Goal: Find specific page/section: Find specific page/section

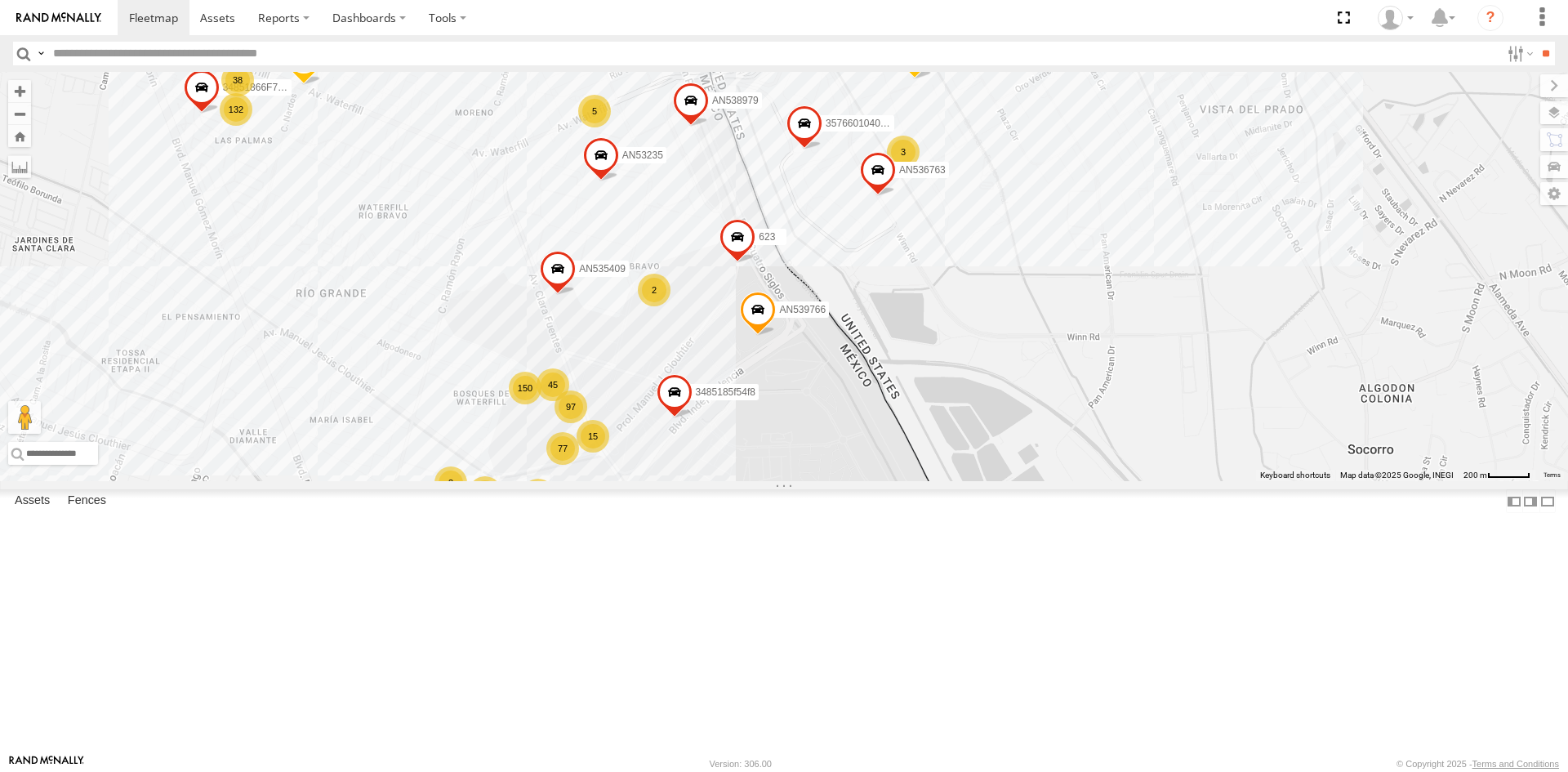
drag, startPoint x: 863, startPoint y: 288, endPoint x: 740, endPoint y: 432, distance: 189.4
click at [740, 432] on div "1646 AN539297 AN5310637 AN531629 AN53575 NISSAN 063 8682 AN538889 C444 AN531801…" at bounding box center [784, 276] width 1568 height 409
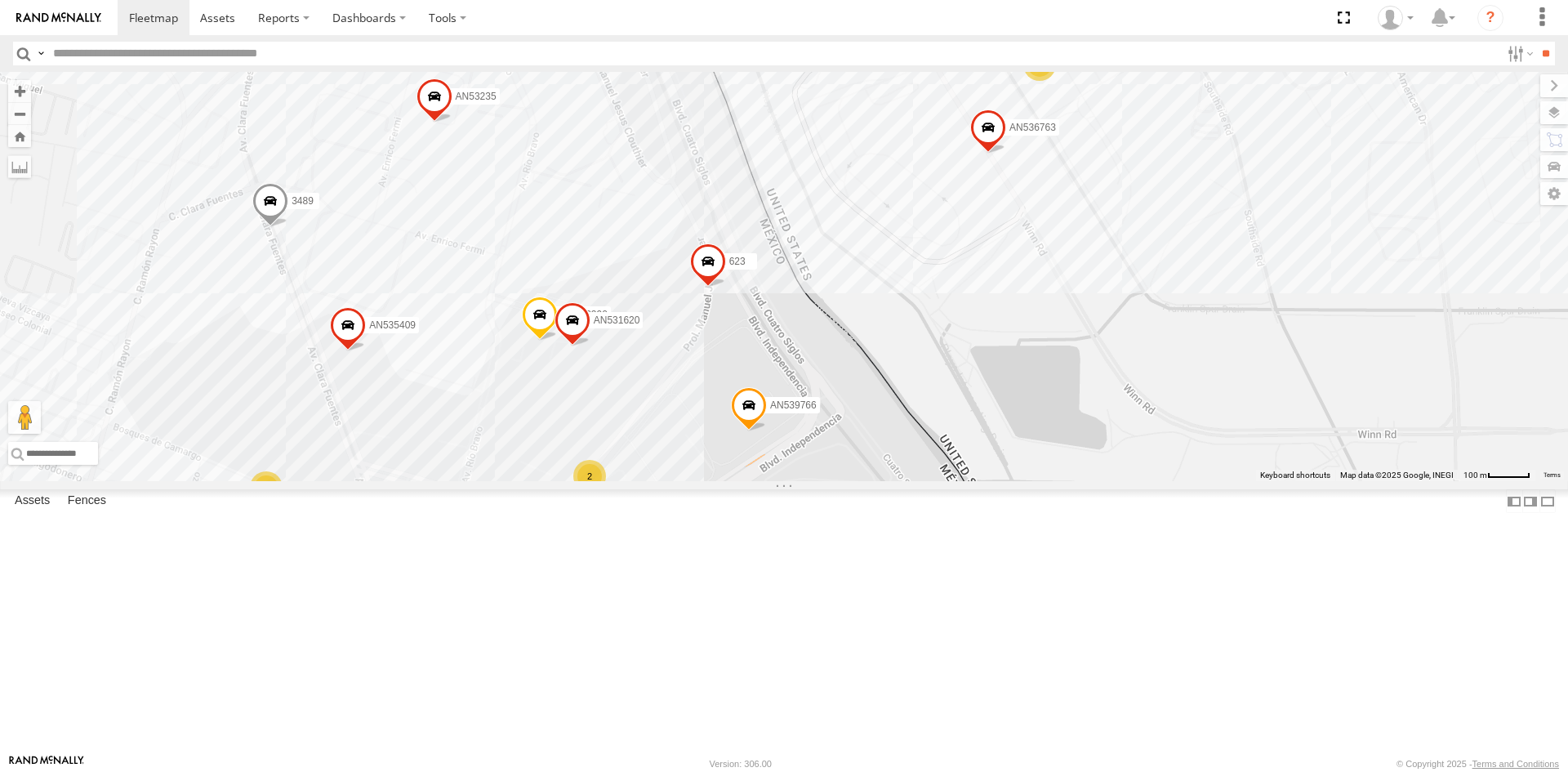
drag, startPoint x: 844, startPoint y: 333, endPoint x: 820, endPoint y: 462, distance: 131.2
click at [820, 462] on div "357660104096649 AN536763 AN532390 3489 AN535409 623 AN539766 AN531620 AN53235 3…" at bounding box center [784, 276] width 1568 height 409
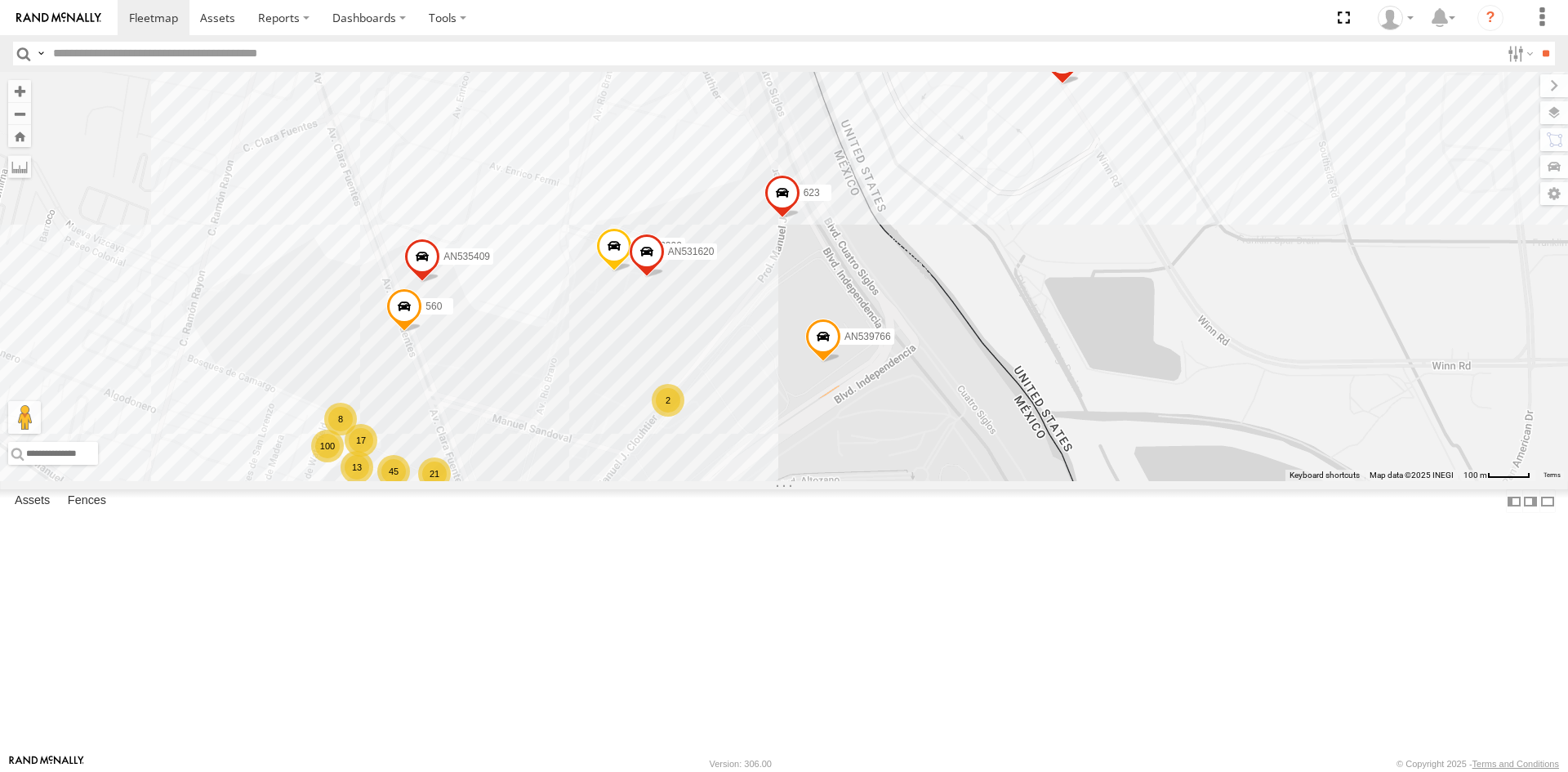
drag, startPoint x: 870, startPoint y: 416, endPoint x: 753, endPoint y: 510, distance: 150.1
click at [753, 481] on div "357660104096649 560 AN536763 AN532390 AN535409 623 AN538979 AN539766 AN531620 A…" at bounding box center [784, 276] width 1568 height 409
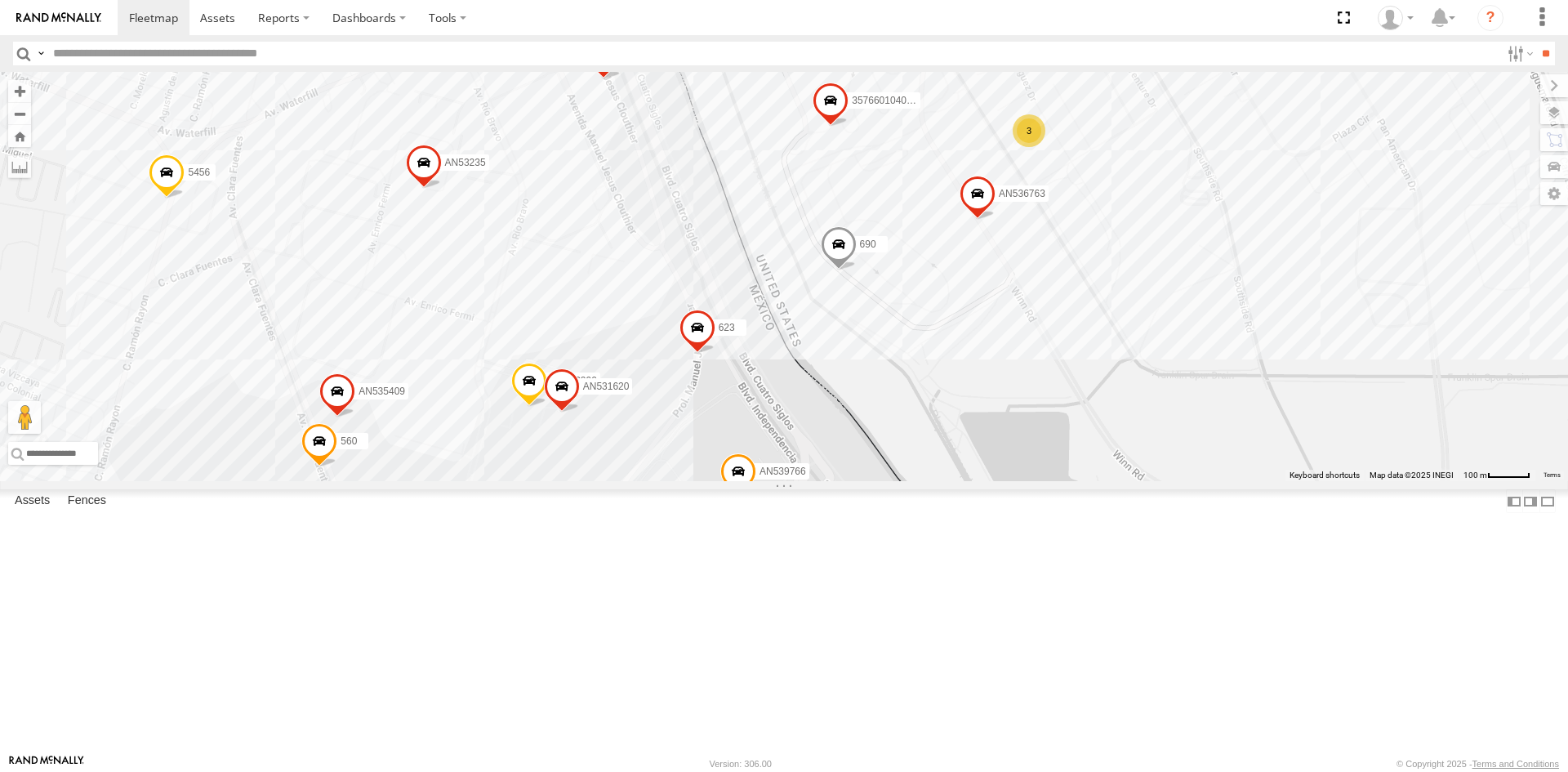
drag, startPoint x: 801, startPoint y: 377, endPoint x: 737, endPoint y: 496, distance: 135.1
click at [737, 481] on div "357660104096649 560 AN536763 5456 AN532390 690 3489 C144 AN535409 555 623 AN538…" at bounding box center [784, 276] width 1568 height 409
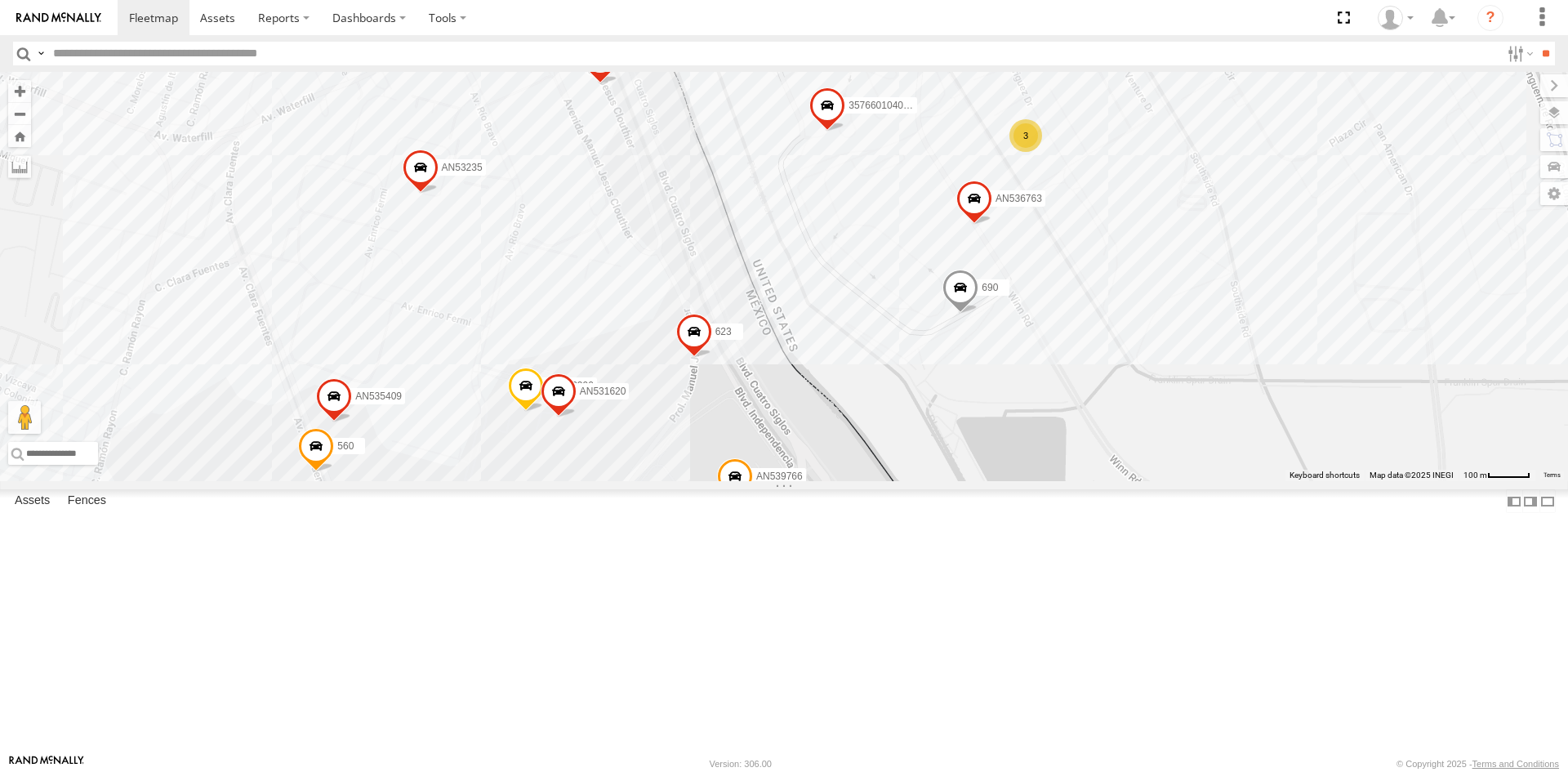
drag, startPoint x: 630, startPoint y: 657, endPoint x: 640, endPoint y: 560, distance: 97.5
click at [639, 481] on div "357660104096649 560 AN536763 5456 AN532390 690 3489 AN535409 555 623 AN538979 A…" at bounding box center [784, 276] width 1568 height 409
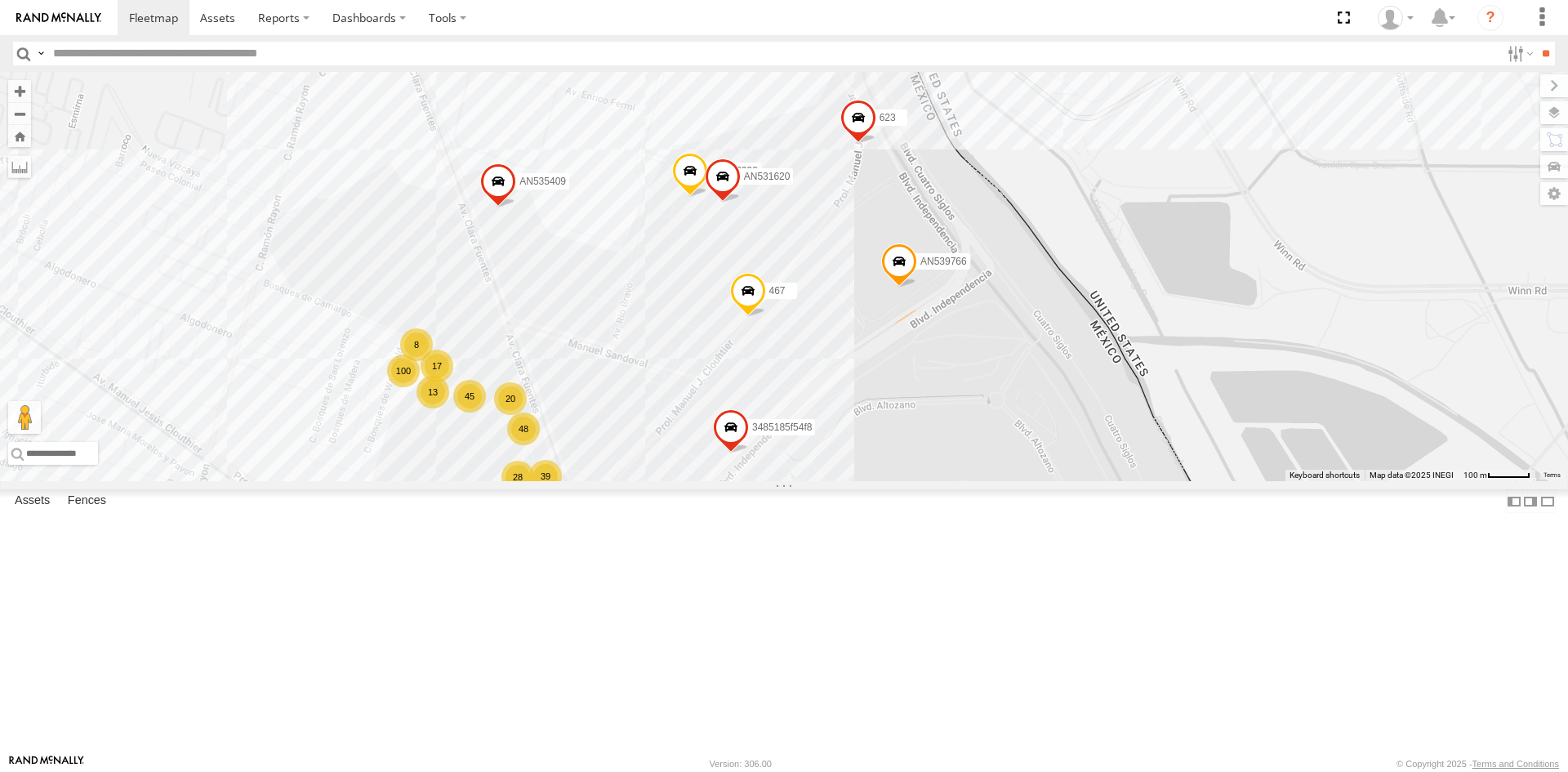
drag, startPoint x: 872, startPoint y: 339, endPoint x: 811, endPoint y: 455, distance: 131.1
click at [811, 455] on div "467 AN539766 48 13 100 39 45 8 35 17 2 28 AN536763 18 2 AN532390 3 20 2 AN53540…" at bounding box center [784, 276] width 1568 height 409
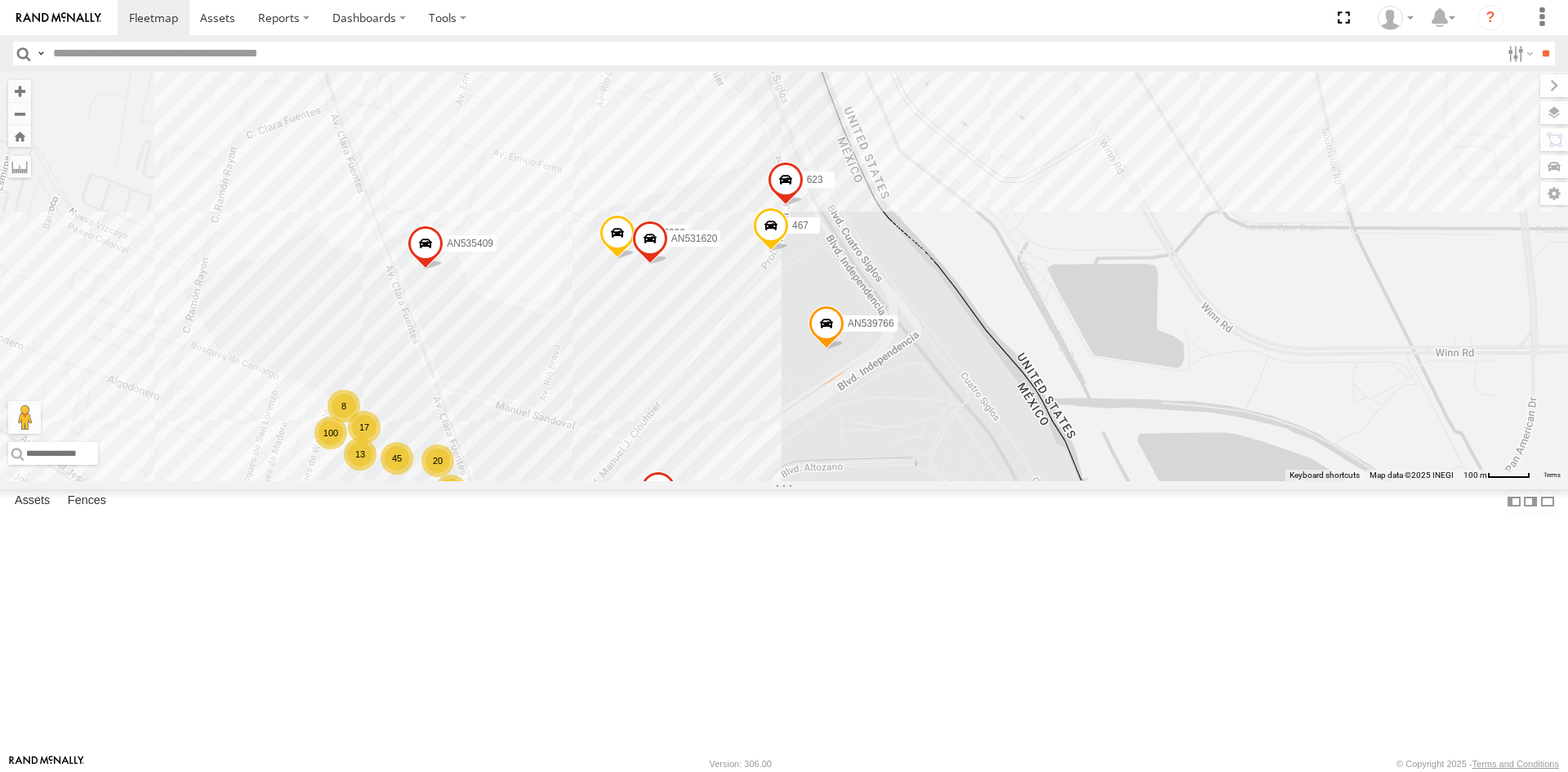
drag, startPoint x: 958, startPoint y: 403, endPoint x: 939, endPoint y: 486, distance: 85.1
click at [939, 481] on div "467 AN539766 48 13 100 39 45 8 35 17 2 28 AN536763 18 2 AN532390 3 20 2 AN53540…" at bounding box center [784, 276] width 1568 height 409
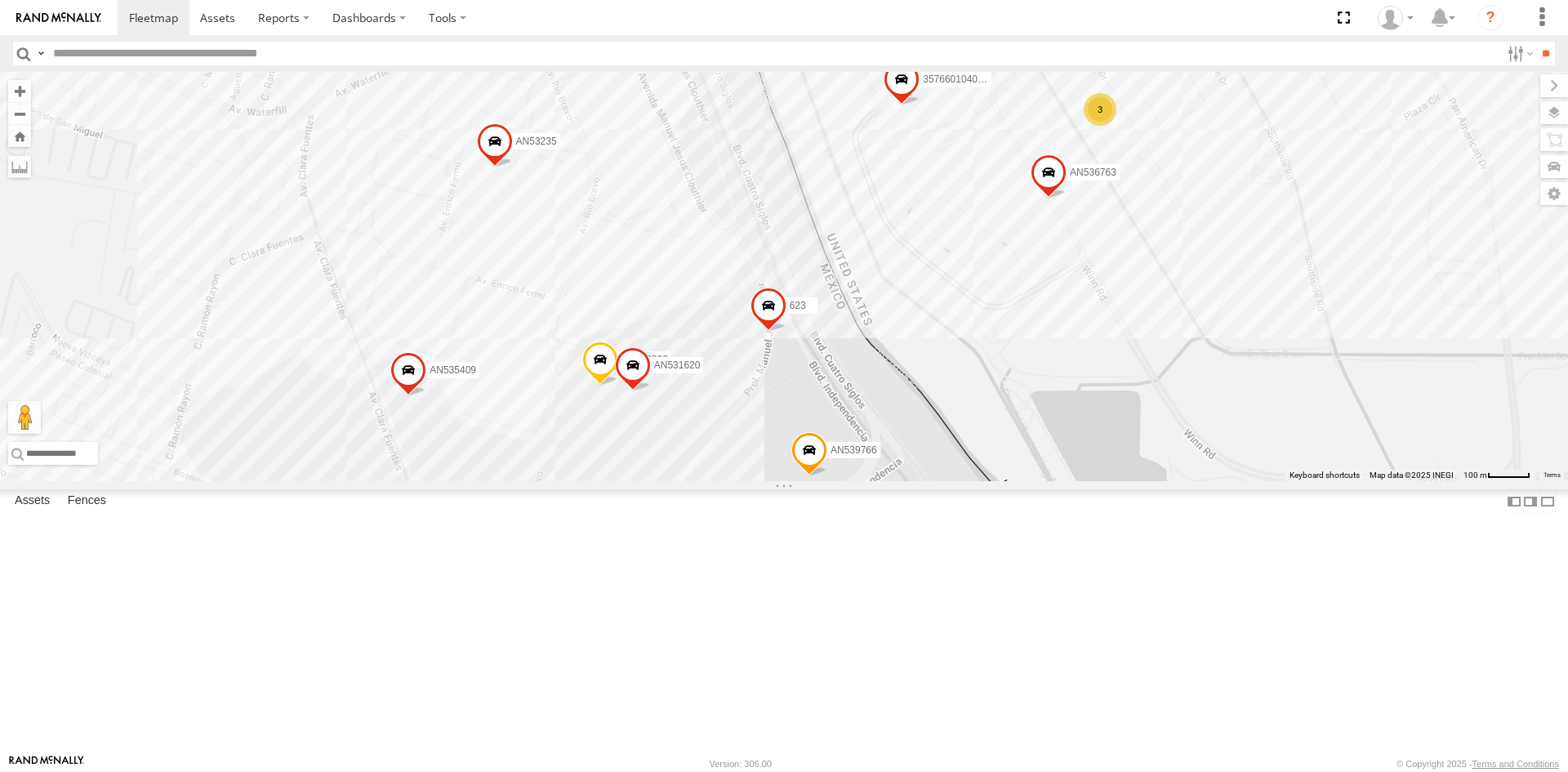
drag, startPoint x: 1110, startPoint y: 571, endPoint x: 1184, endPoint y: 331, distance: 251.1
click at [1183, 342] on div "357660104096649 AN536763 AN532390 AN535409 AN537310 623 AN538979 AN539766 AN531…" at bounding box center [784, 276] width 1568 height 409
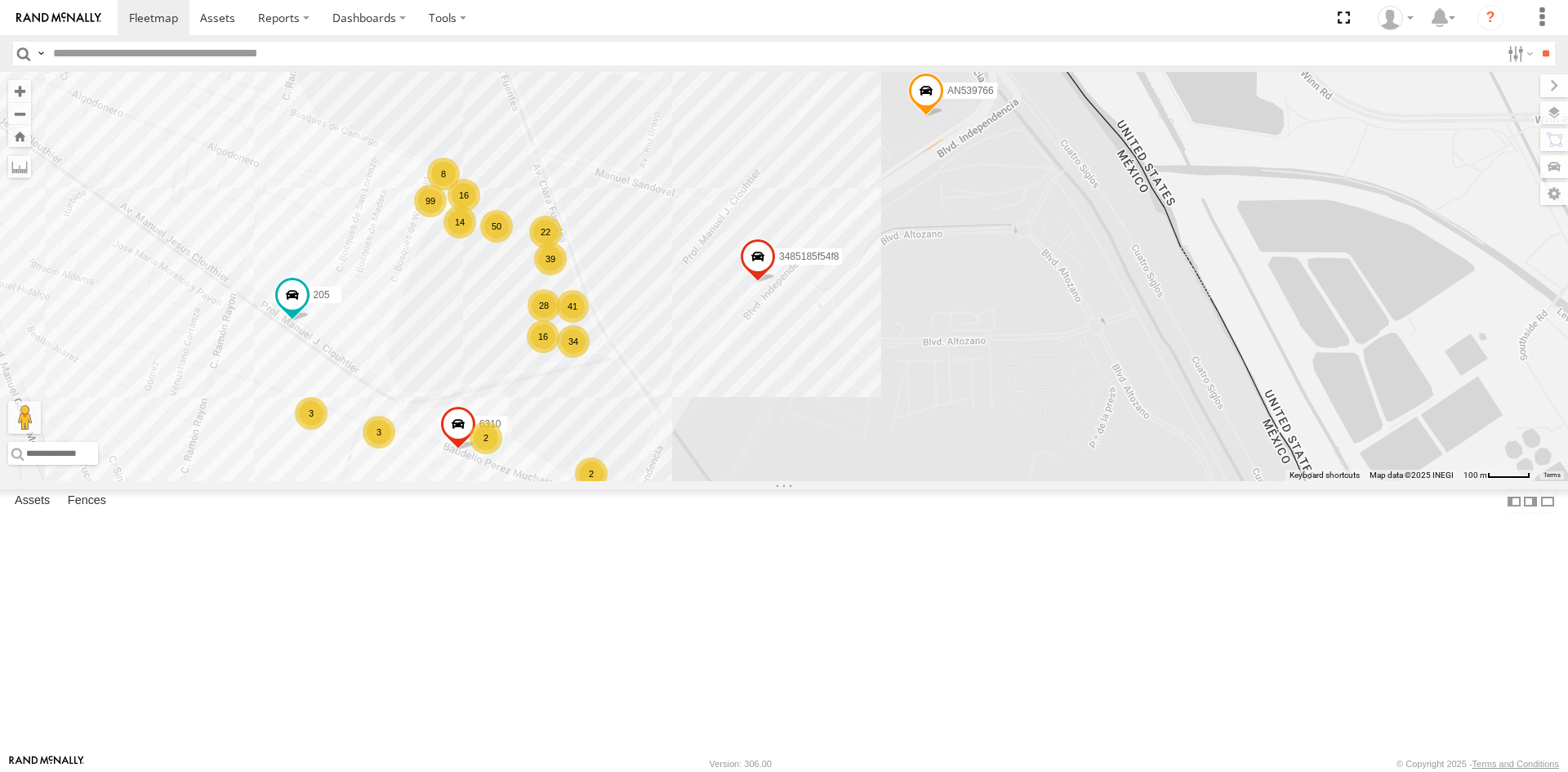
drag, startPoint x: 1059, startPoint y: 155, endPoint x: 1039, endPoint y: 312, distance: 158.3
click at [1039, 312] on div "357660104096649 AN536763 AN532390 AN535409 AN537310 623 AN538979 AN539766 AN531…" at bounding box center [784, 276] width 1568 height 409
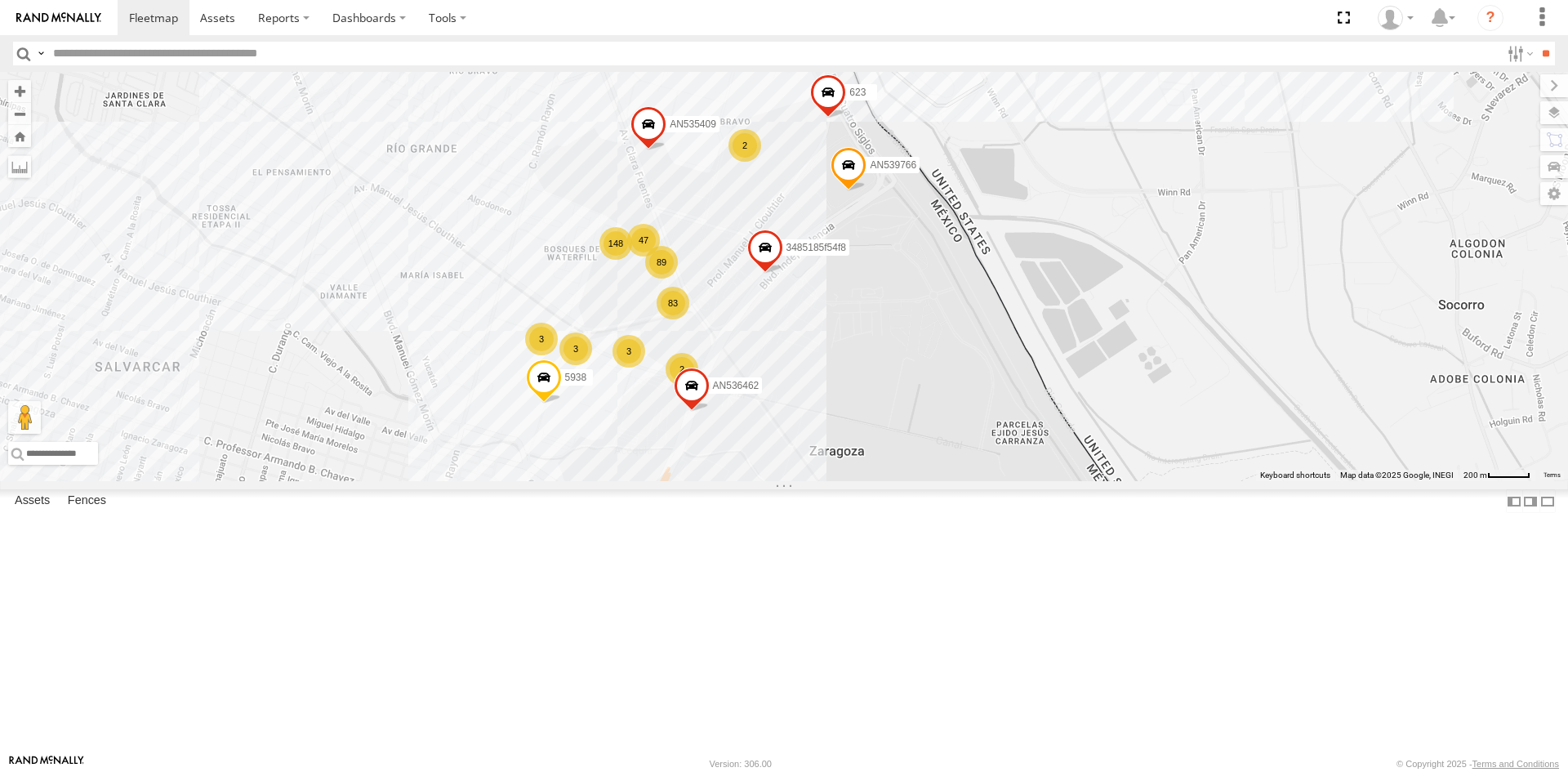
drag, startPoint x: 915, startPoint y: 243, endPoint x: 901, endPoint y: 337, distance: 95.0
click at [901, 170] on span "AN539766" at bounding box center [892, 165] width 46 height 12
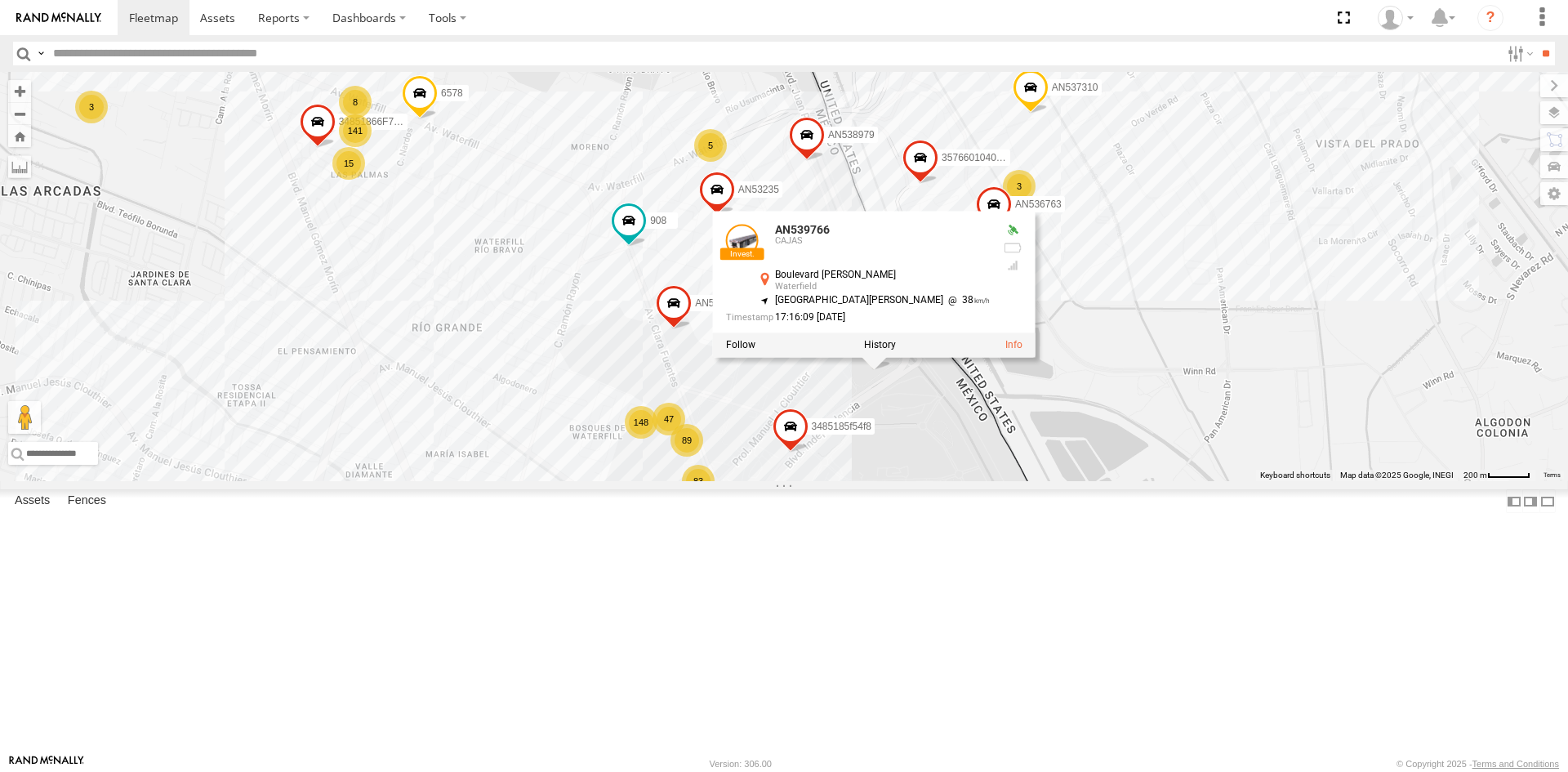
drag, startPoint x: 1056, startPoint y: 225, endPoint x: 1083, endPoint y: 326, distance: 104.5
click at [1083, 326] on div "015910001845018 AN531651 015910001811580 ZJ535914 F2771 845 AN531629 AN53575 NI…" at bounding box center [784, 276] width 1568 height 409
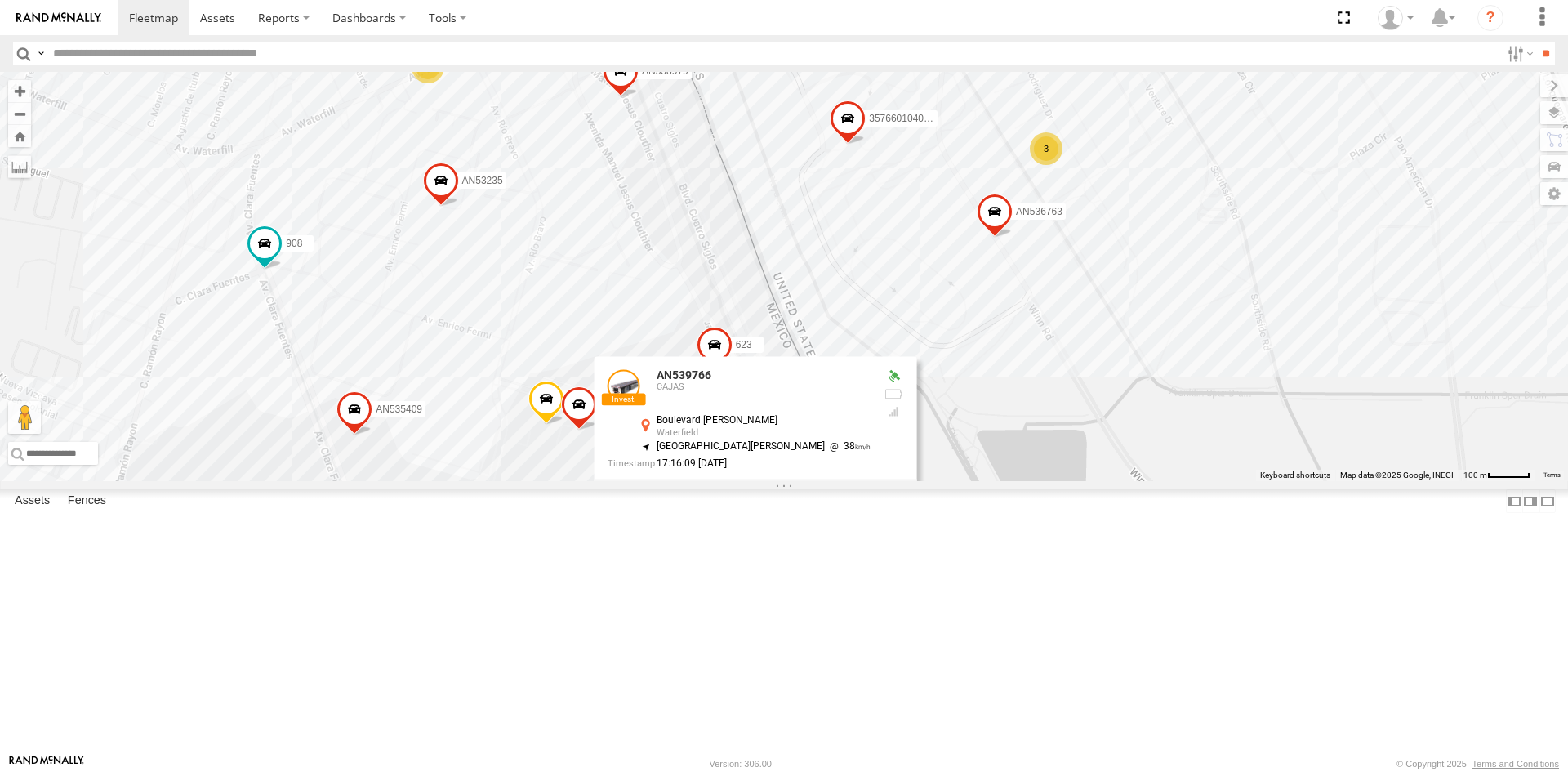
click at [1064, 481] on div "015910001845018 AN531651 015910001811580 ZJ535914 F2771 845 AN531629 AN53575 NI…" at bounding box center [784, 276] width 1568 height 409
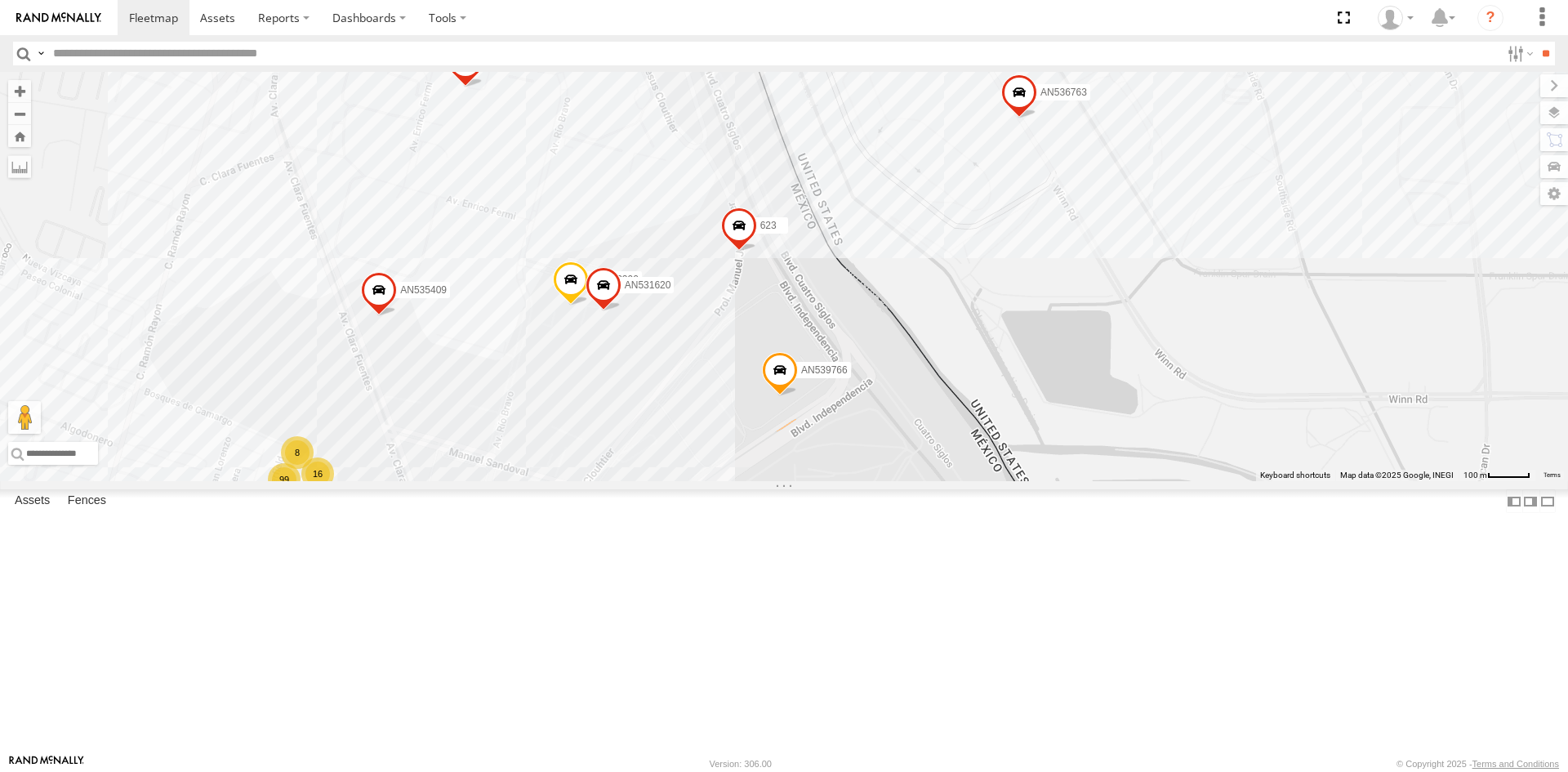
drag, startPoint x: 719, startPoint y: 553, endPoint x: 742, endPoint y: 467, distance: 89.0
click at [741, 475] on div "357660104096649 AN536763 AN532390 AN535409 AN537310 623 AN538979 AN539766 AN531…" at bounding box center [784, 276] width 1568 height 409
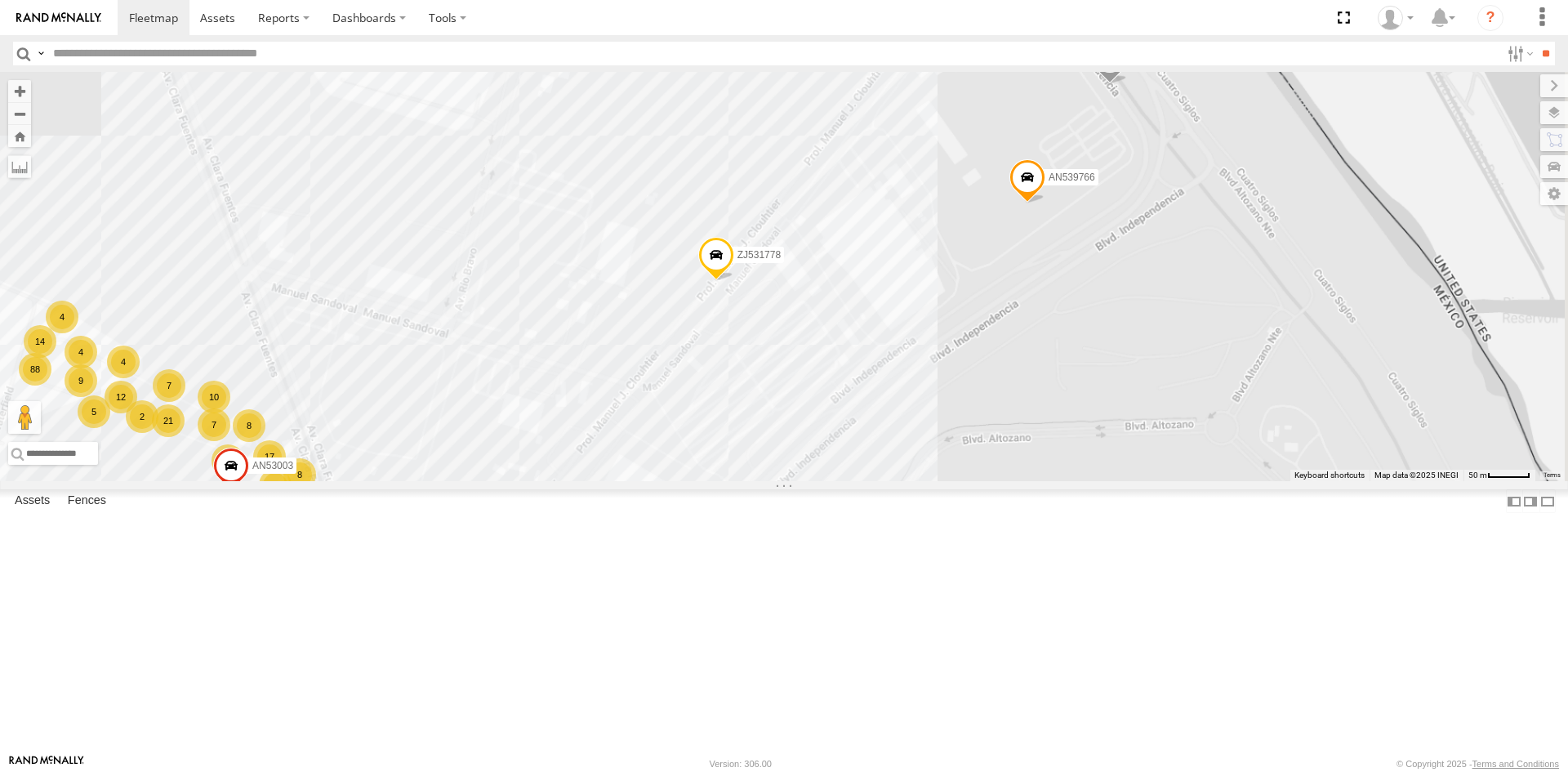
drag, startPoint x: 948, startPoint y: 340, endPoint x: 826, endPoint y: 563, distance: 254.2
click at [834, 481] on div "AN539766 ZJ531778 12 5 8 17 88 16 9 21 4 14 20 12 21 16 F2775 7 16 8 13 10 AN53…" at bounding box center [784, 276] width 1568 height 409
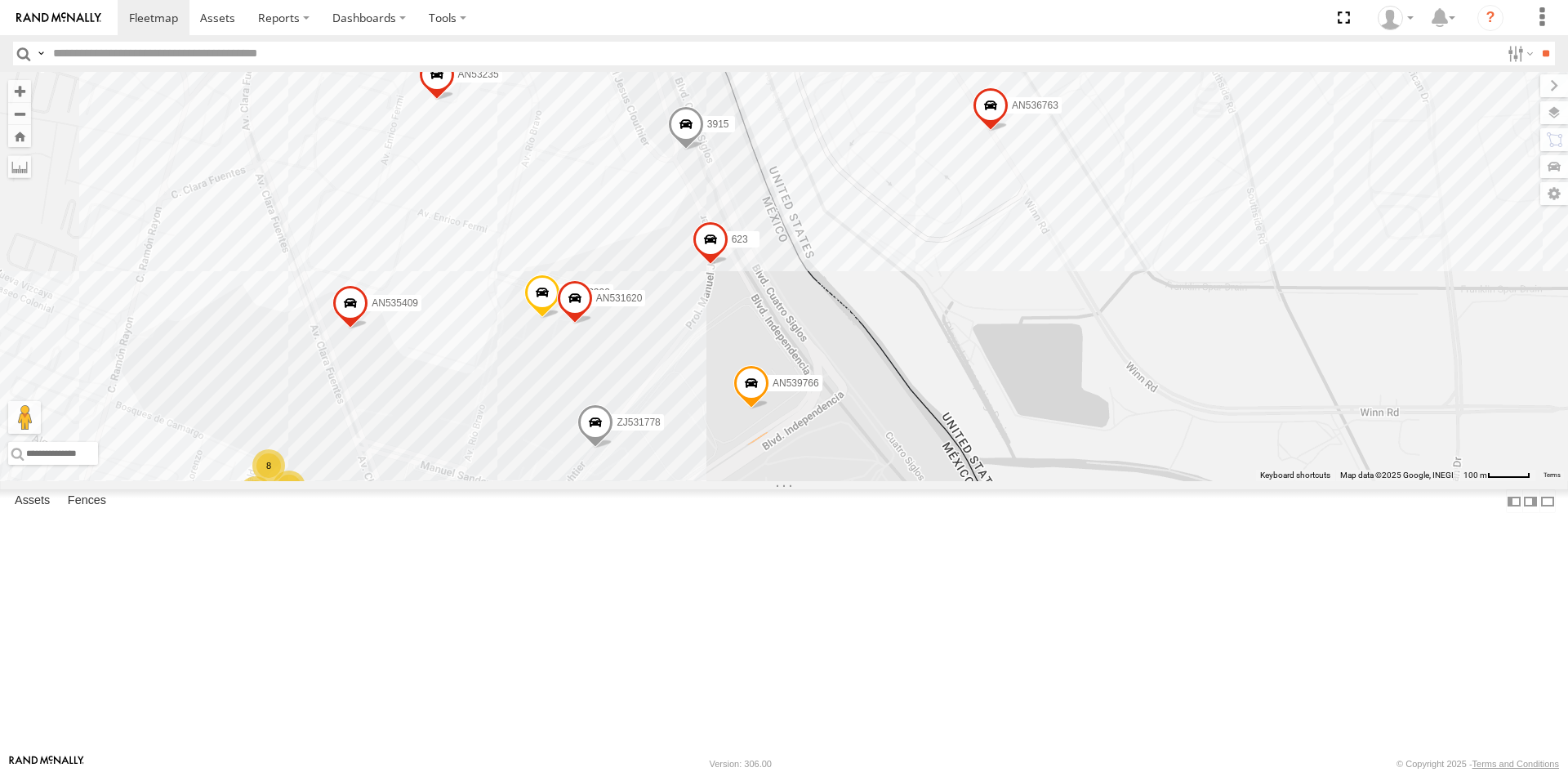
drag, startPoint x: 918, startPoint y: 425, endPoint x: 890, endPoint y: 520, distance: 99.0
click at [890, 481] on div "AN536776 AN535203 AN531651 015910001811580 ZJ535914 ZJ531750 F2771 AN538662 925…" at bounding box center [784, 276] width 1568 height 409
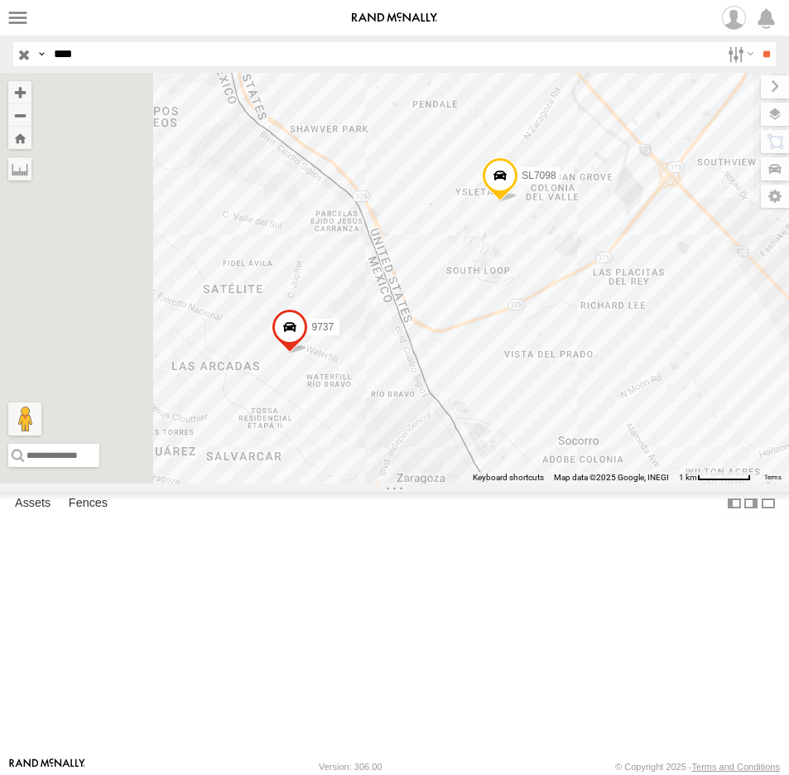
select select "**********"
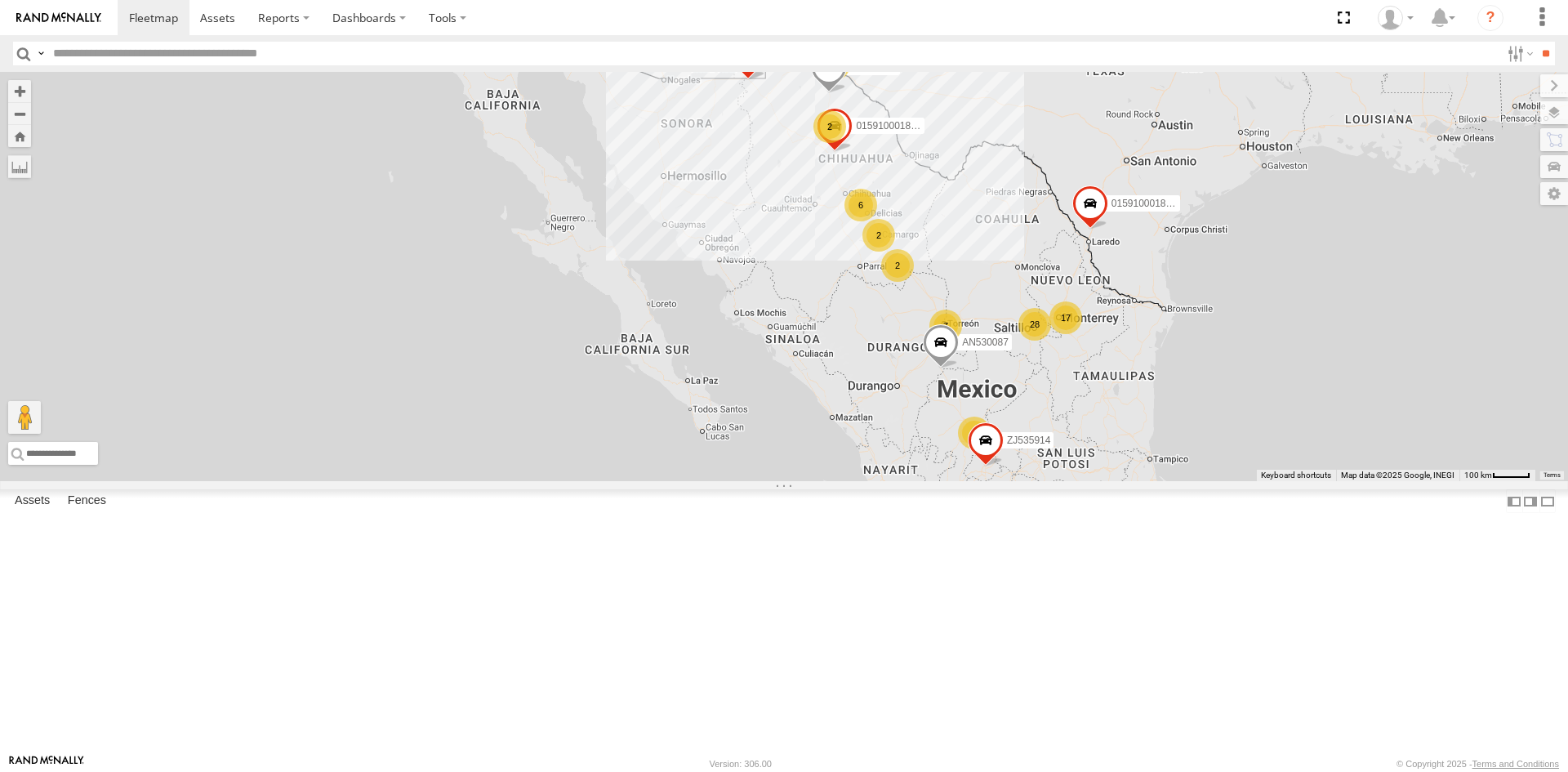
drag, startPoint x: 877, startPoint y: 177, endPoint x: 868, endPoint y: 271, distance: 94.4
click at [868, 271] on div "AN530087 015910001845018 AN531651 015910001811580 ZJ535914 F2771 AN531621 1195 …" at bounding box center [784, 276] width 1568 height 409
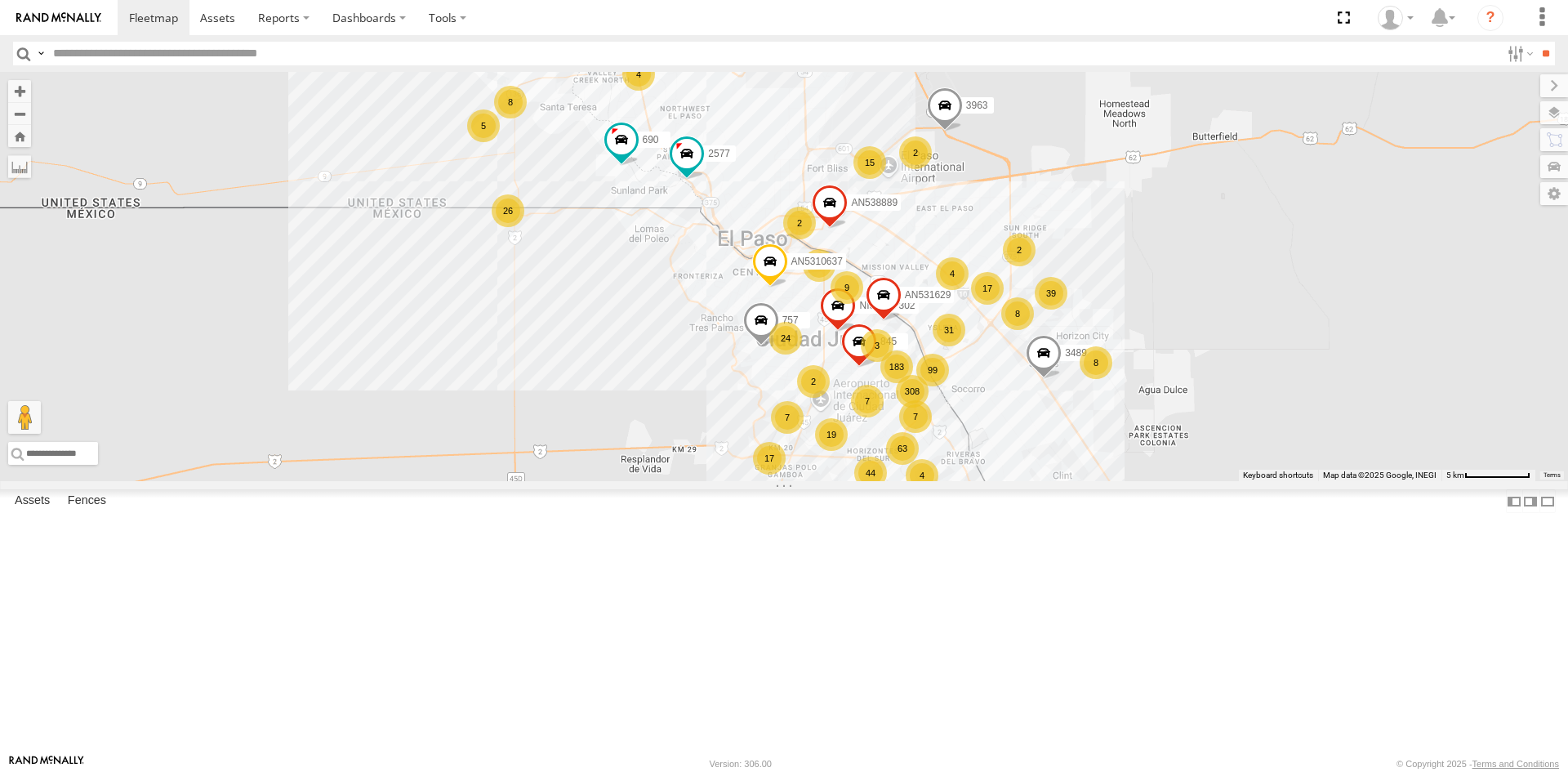
drag, startPoint x: 911, startPoint y: 395, endPoint x: 797, endPoint y: 245, distance: 188.4
click at [797, 252] on div "AN530087 015910001845018 AN531651 015910001811580 ZJ535914 F2771 AN531621 183 1…" at bounding box center [784, 276] width 1568 height 409
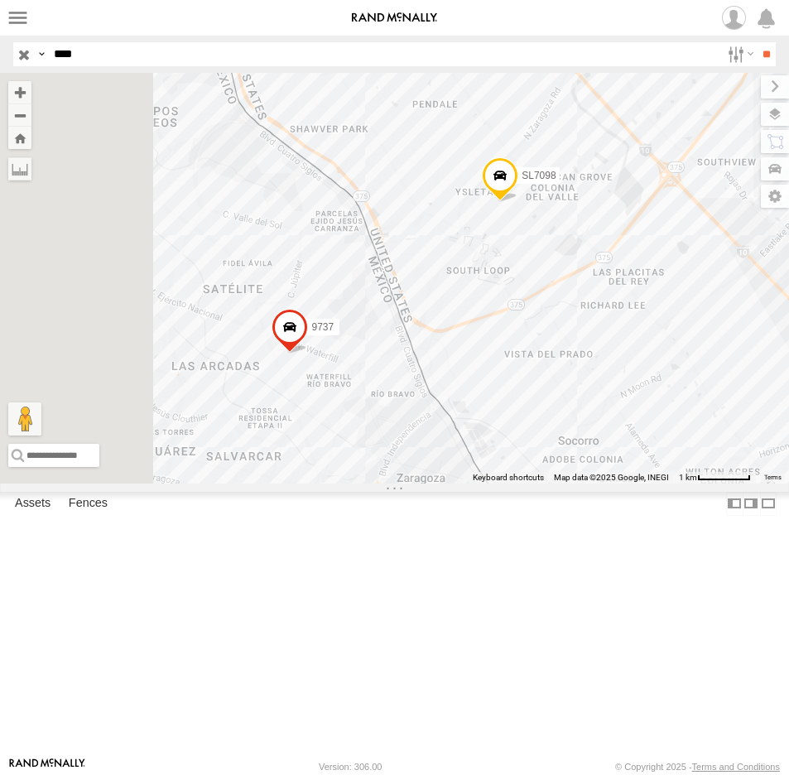
select select "**********"
drag, startPoint x: 71, startPoint y: 56, endPoint x: 26, endPoint y: 60, distance: 45.7
click at [31, 60] on div "Search Query Asset ID Asset Label Registration Manufacturer Model VIN Job ID Dr…" at bounding box center [385, 54] width 744 height 24
type input "***"
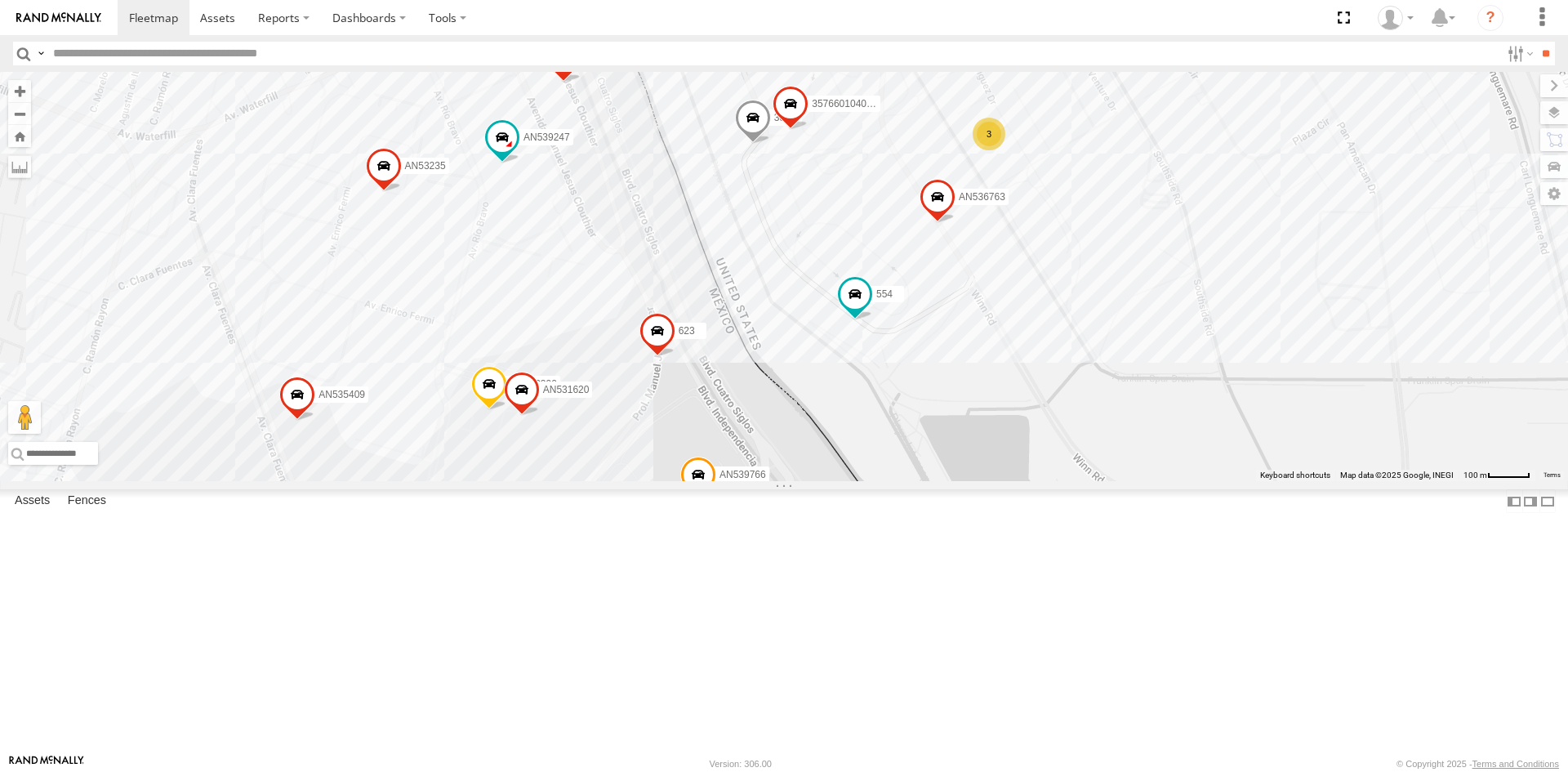
drag, startPoint x: 834, startPoint y: 381, endPoint x: 778, endPoint y: 477, distance: 111.1
click at [778, 477] on div "AN536776 AN535203 AN531651 015910001811580 ZJ535914 ZJ531750 F2771 AN538662 925…" at bounding box center [784, 276] width 1568 height 409
